Goal: Browse casually

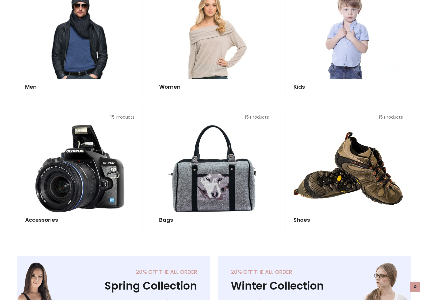
scroll to position [179, 0]
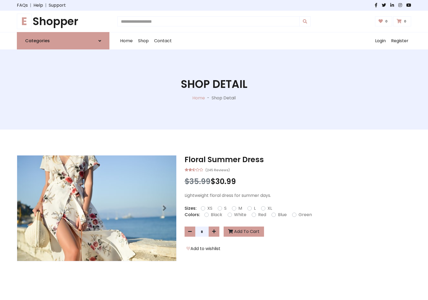
click at [63, 21] on h1 "E Shopper" at bounding box center [63, 21] width 93 height 13
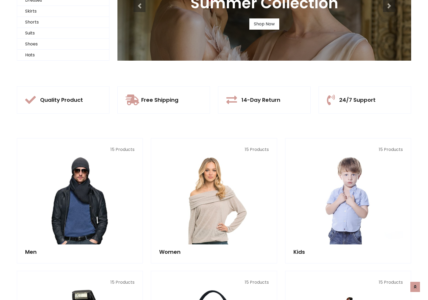
scroll to position [52, 0]
